Goal: Check status

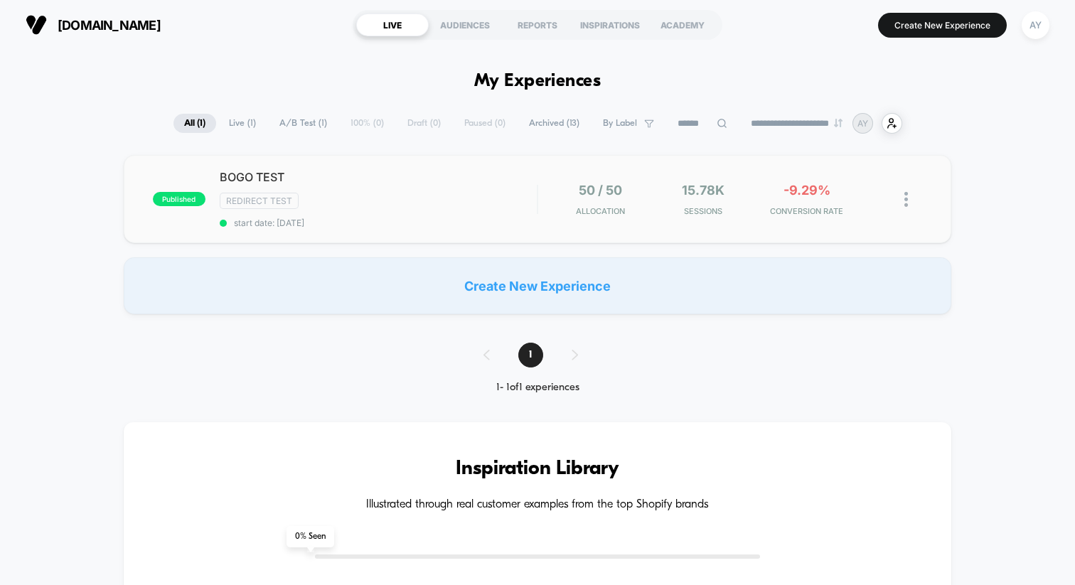
click at [411, 213] on div "BOGO TEST Redirect Test start date: [DATE]" at bounding box center [378, 199] width 317 height 58
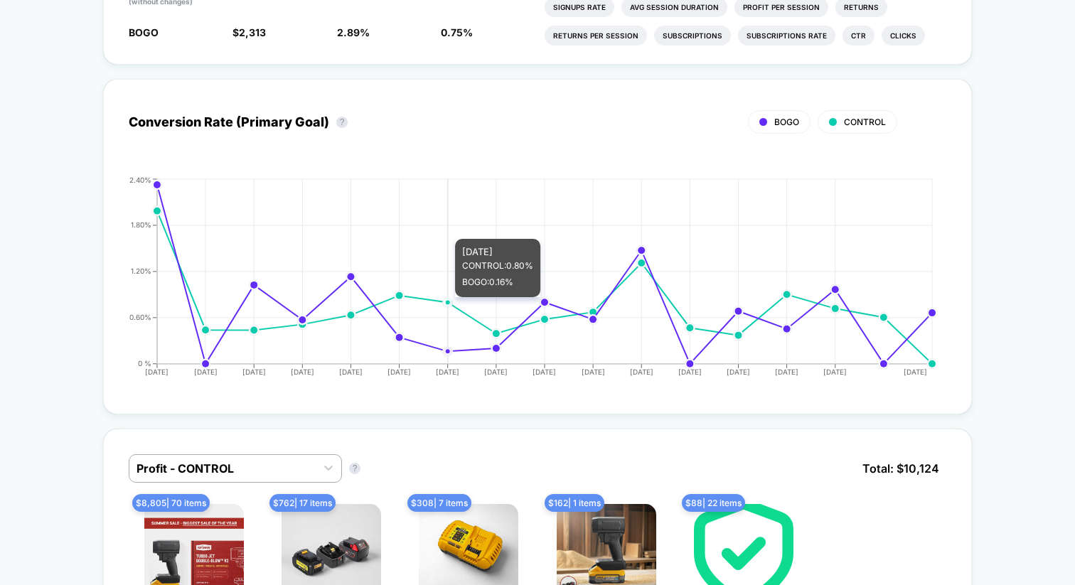
scroll to position [581, 0]
